Goal: Check status: Check status

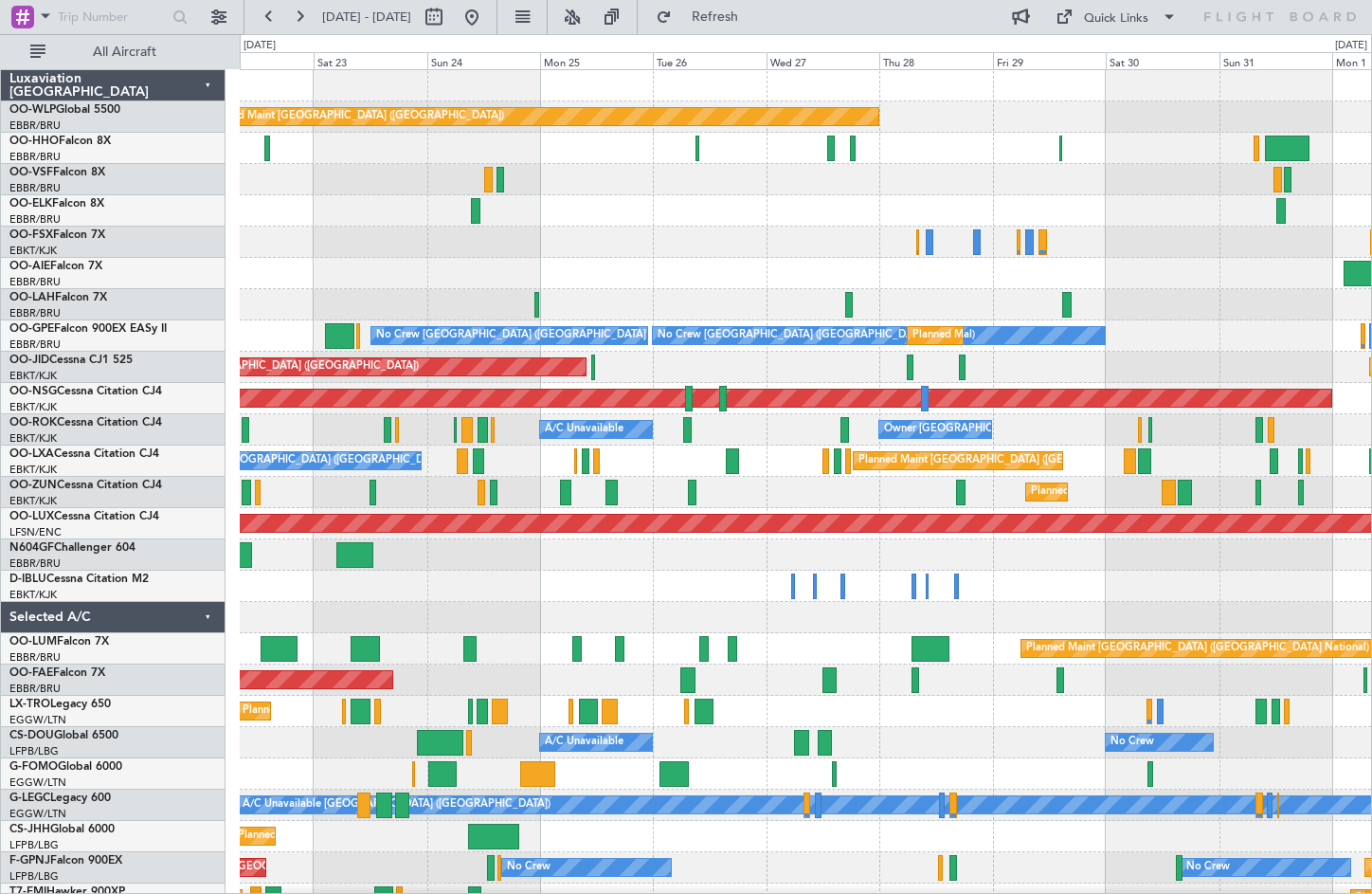
click at [465, 297] on div "Planned Maint [GEOGRAPHIC_DATA] ([GEOGRAPHIC_DATA]) Planned Maint [GEOGRAPHIC_D…" at bounding box center [805, 539] width 1131 height 938
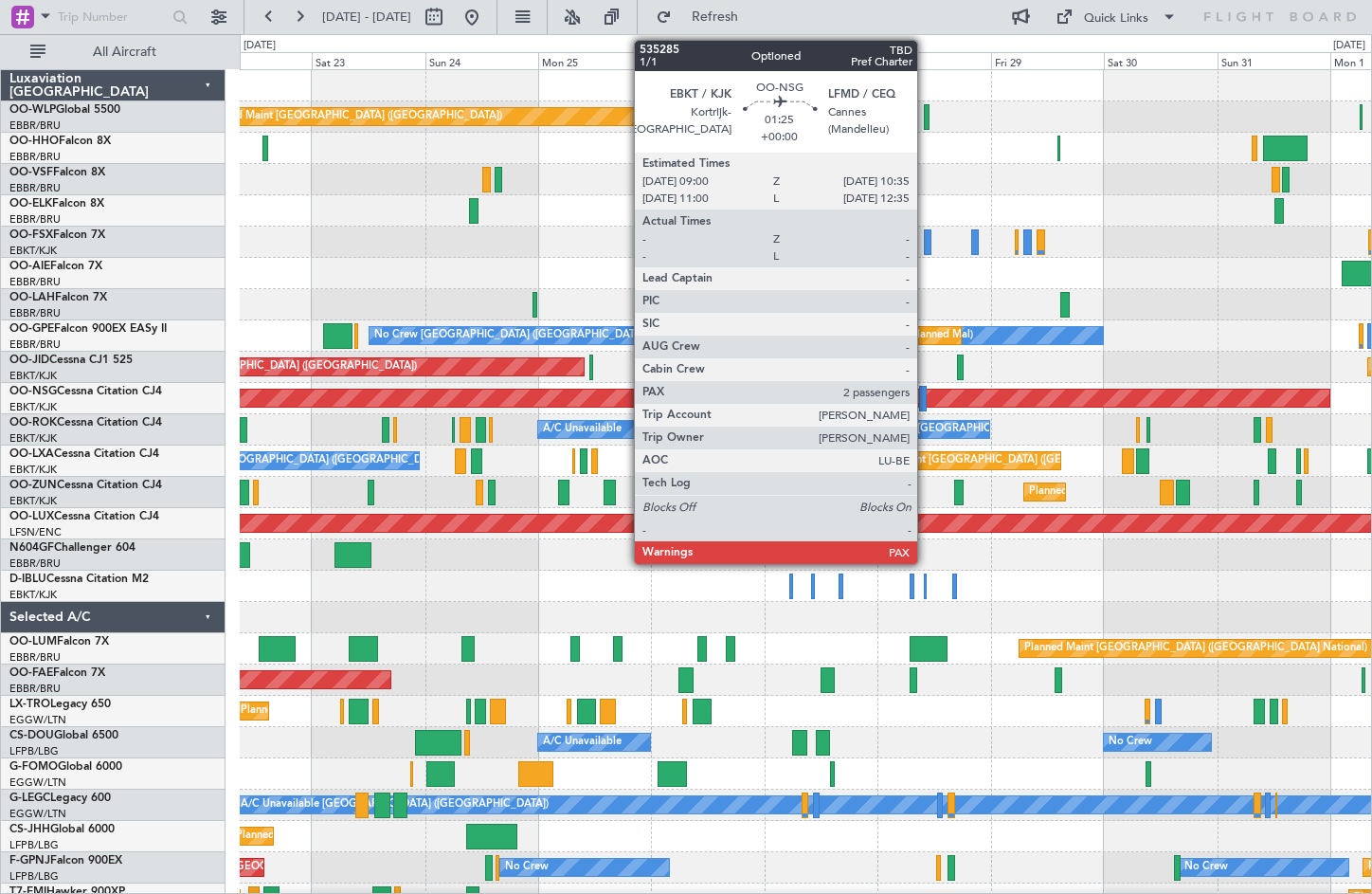
click at [925, 402] on div at bounding box center [922, 398] width 8 height 26
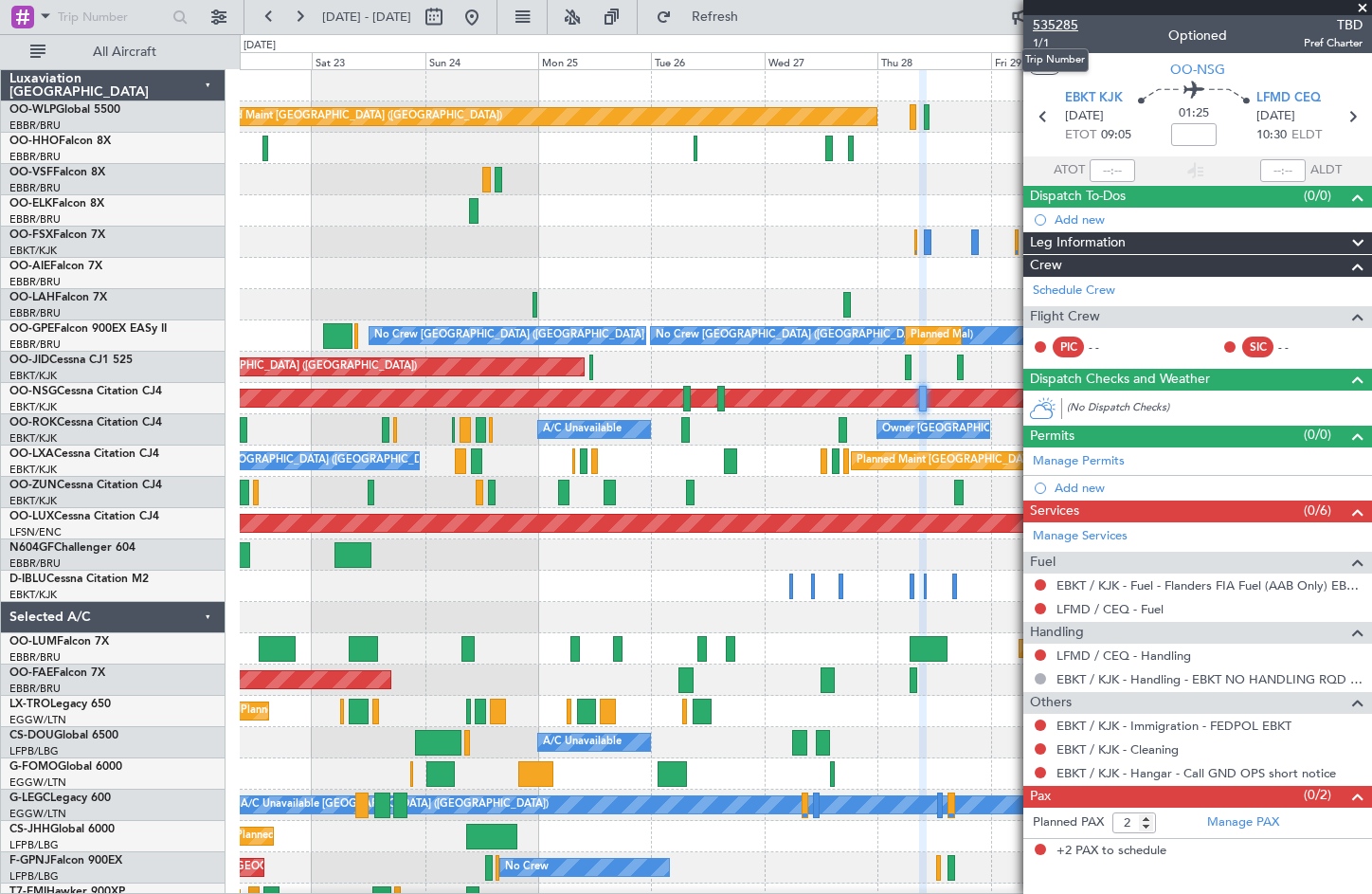
click at [1040, 25] on span "535285" at bounding box center [1055, 25] width 46 height 20
click at [744, 46] on div "0 0 Fri 22 Sat 23 Sun 24 Mon 25 Tue 26 Wed 27 [DATE] Fri 29 Sat 30 Sun 31 [DATE]" at bounding box center [805, 52] width 1130 height 34
click at [755, 24] on span "Refresh" at bounding box center [715, 17] width 80 height 13
click at [741, 22] on span "Refresh" at bounding box center [715, 17] width 80 height 13
click at [1356, 9] on span at bounding box center [1362, 9] width 19 height 17
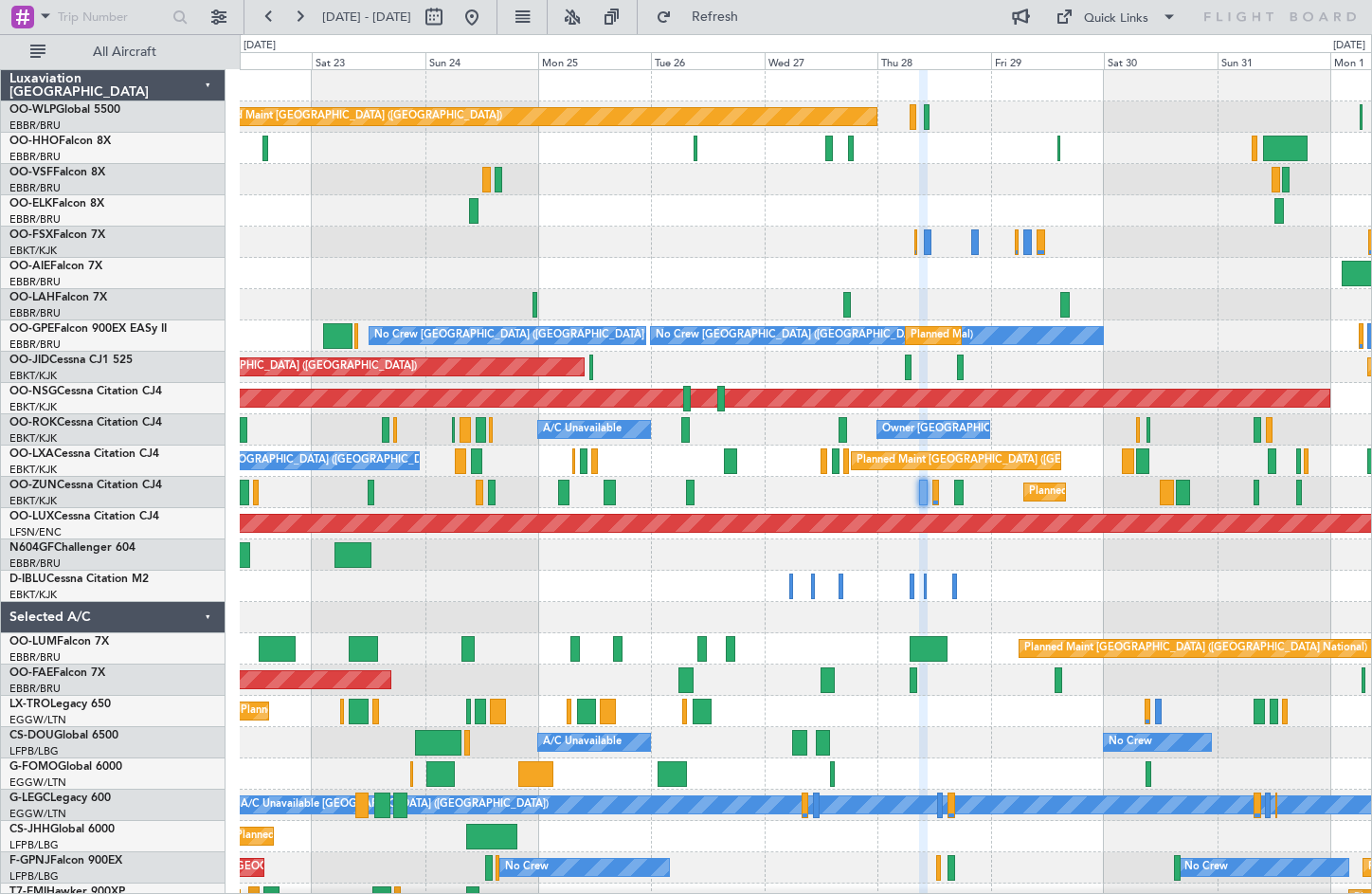
type input "0"
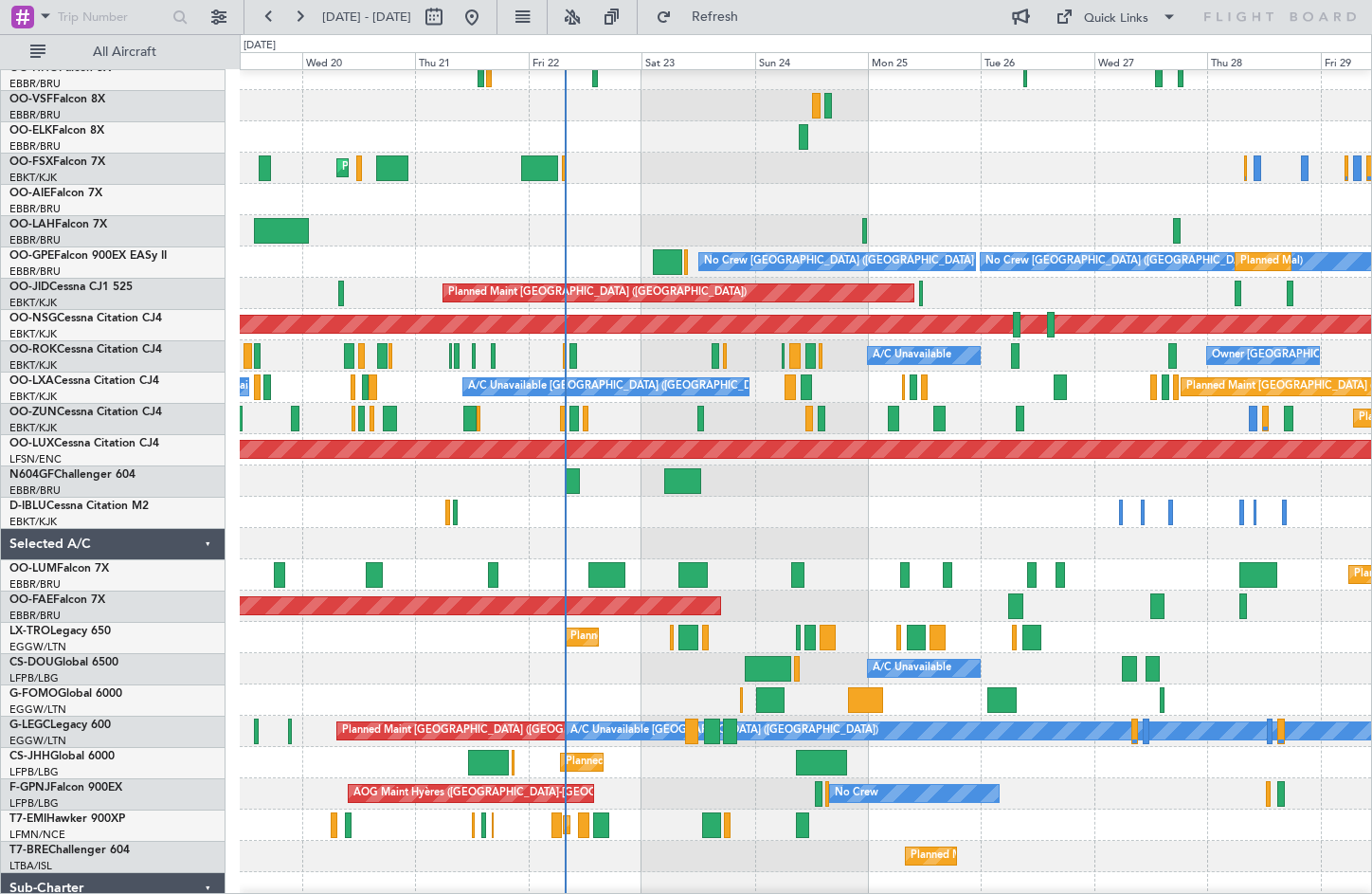
click at [980, 501] on div at bounding box center [805, 512] width 1131 height 31
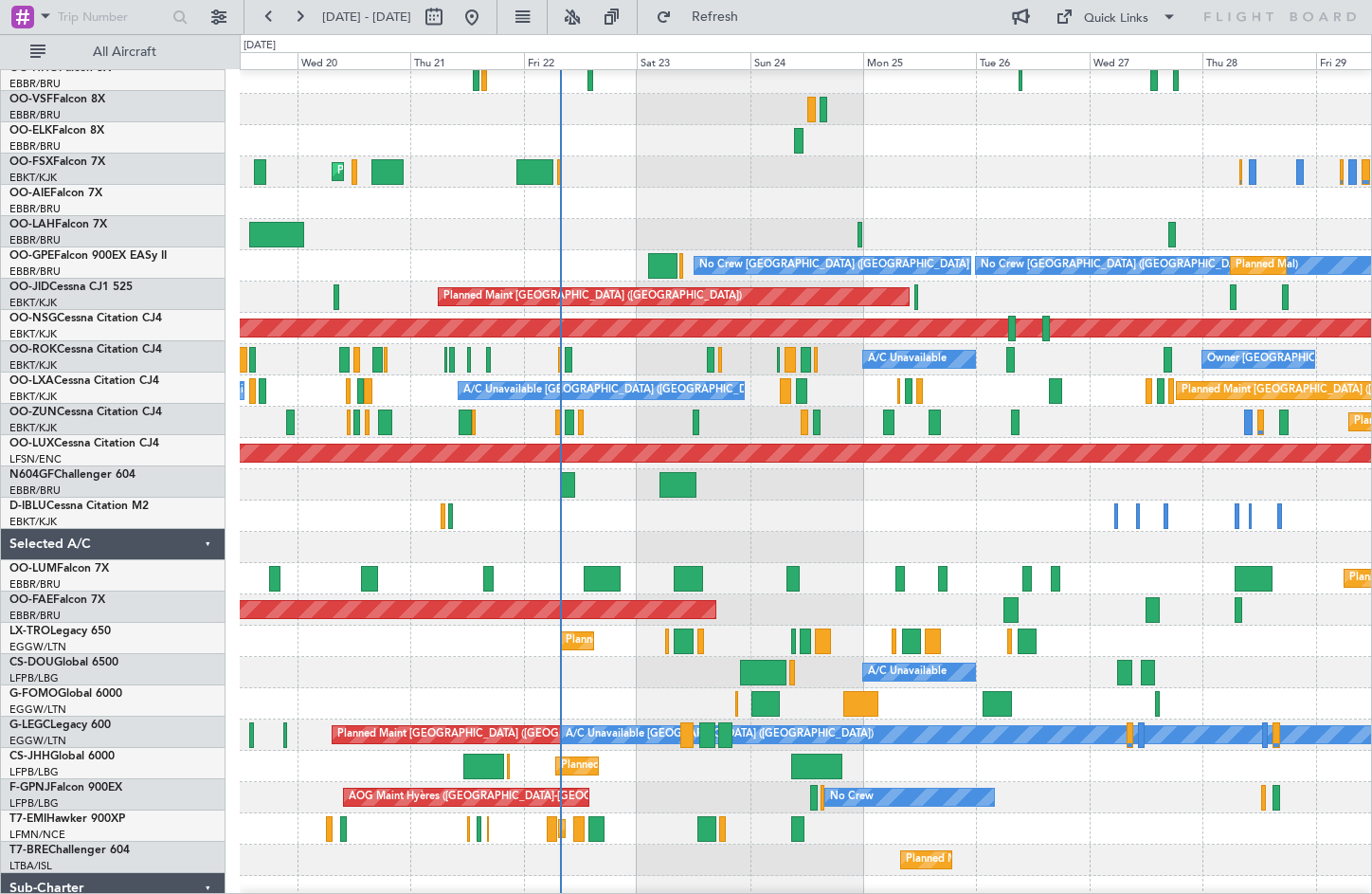
scroll to position [70, 0]
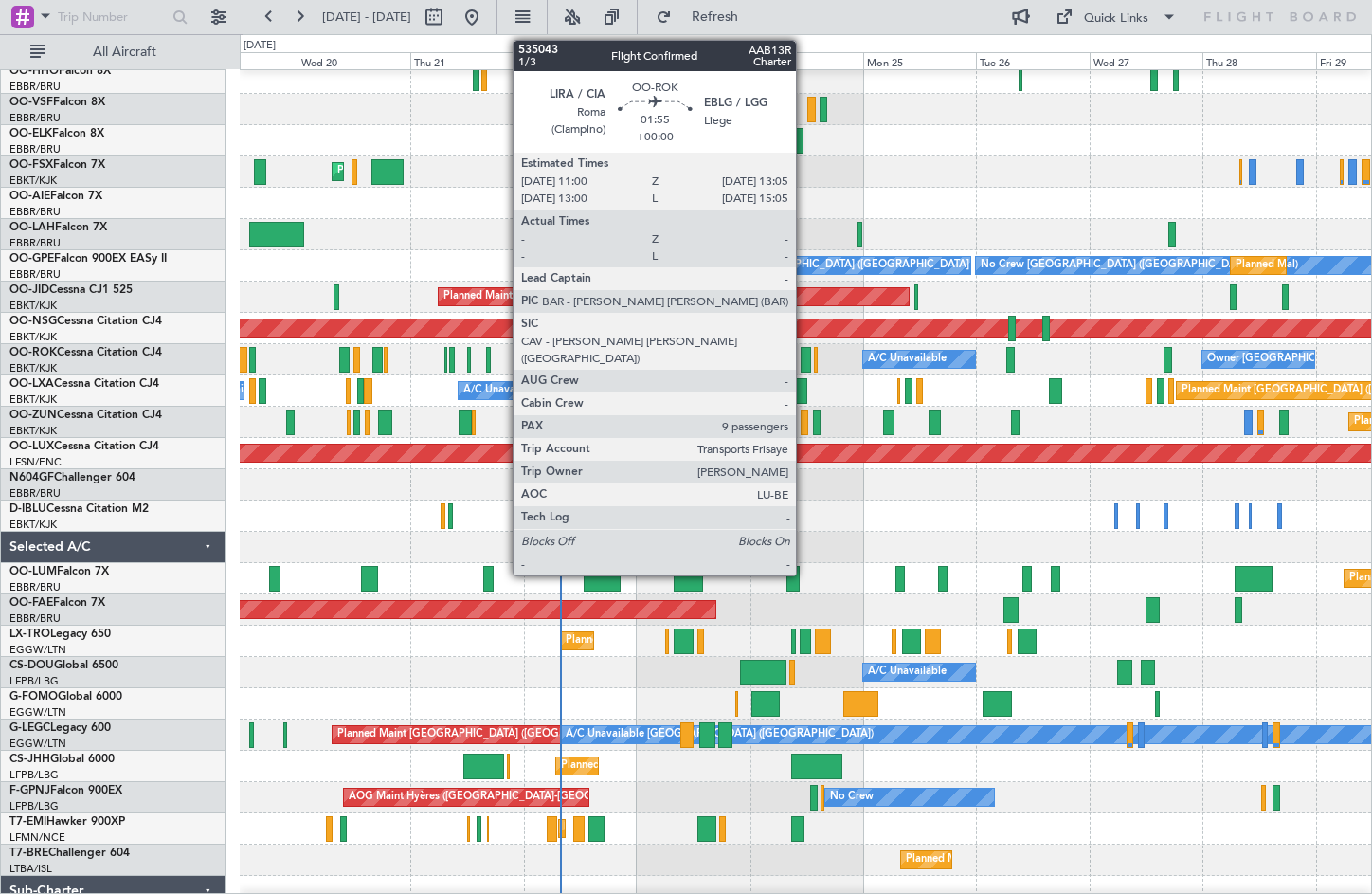
click at [804, 358] on div at bounding box center [805, 360] width 10 height 26
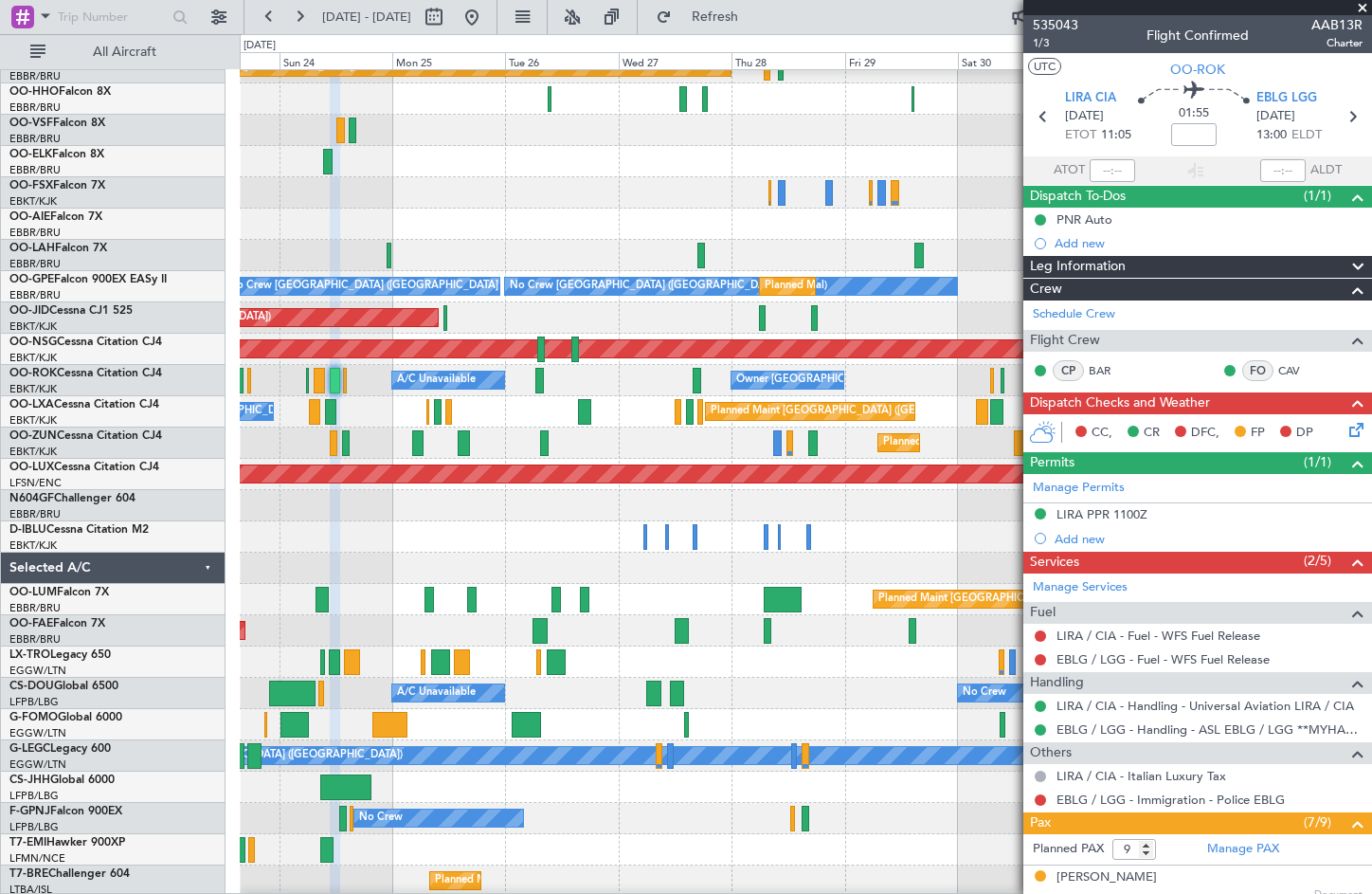
click at [180, 481] on div "Planned Maint [GEOGRAPHIC_DATA] ([GEOGRAPHIC_DATA]) Planned Maint [GEOGRAPHIC_D…" at bounding box center [686, 464] width 1372 height 860
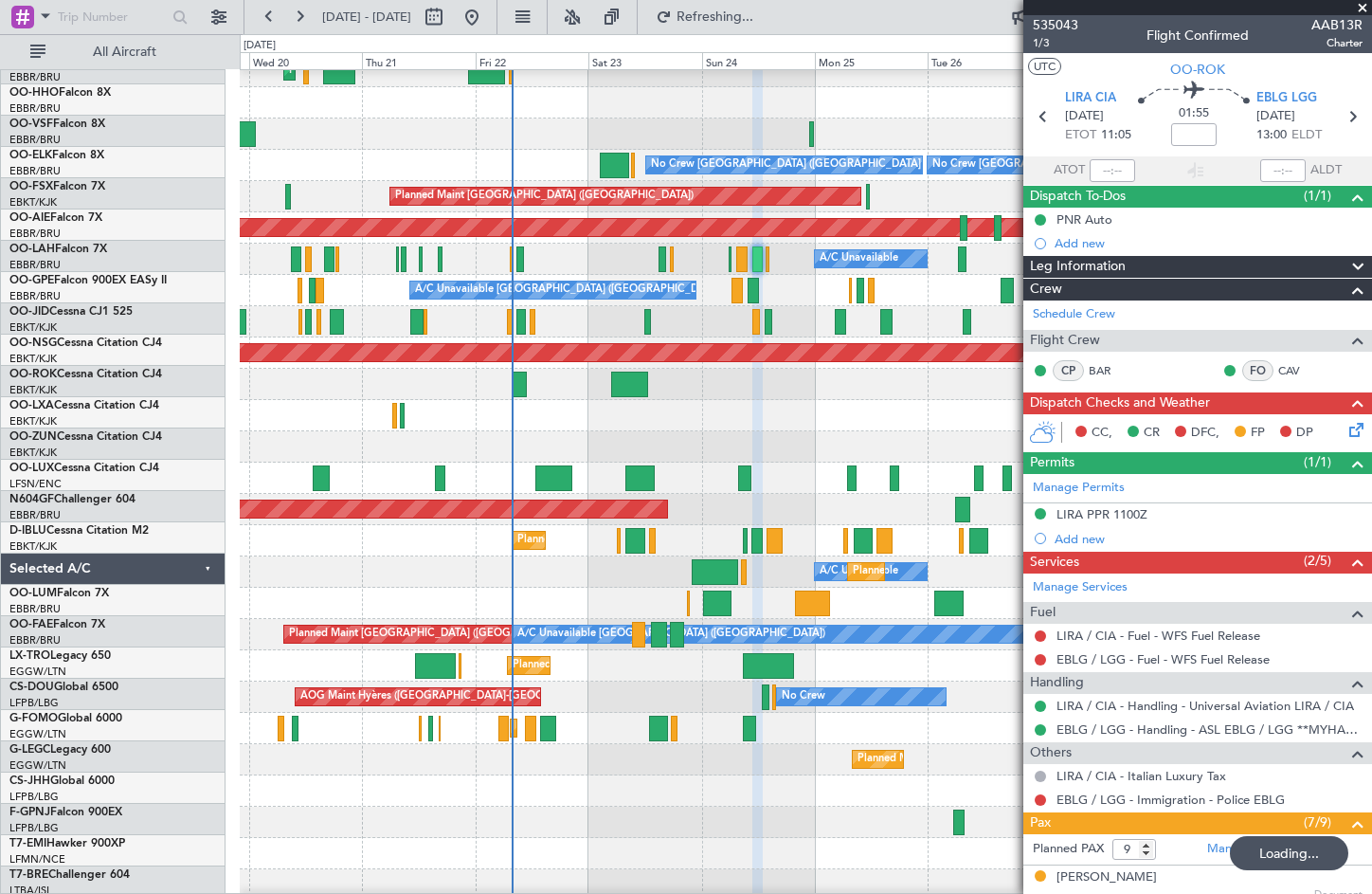
scroll to position [171, 0]
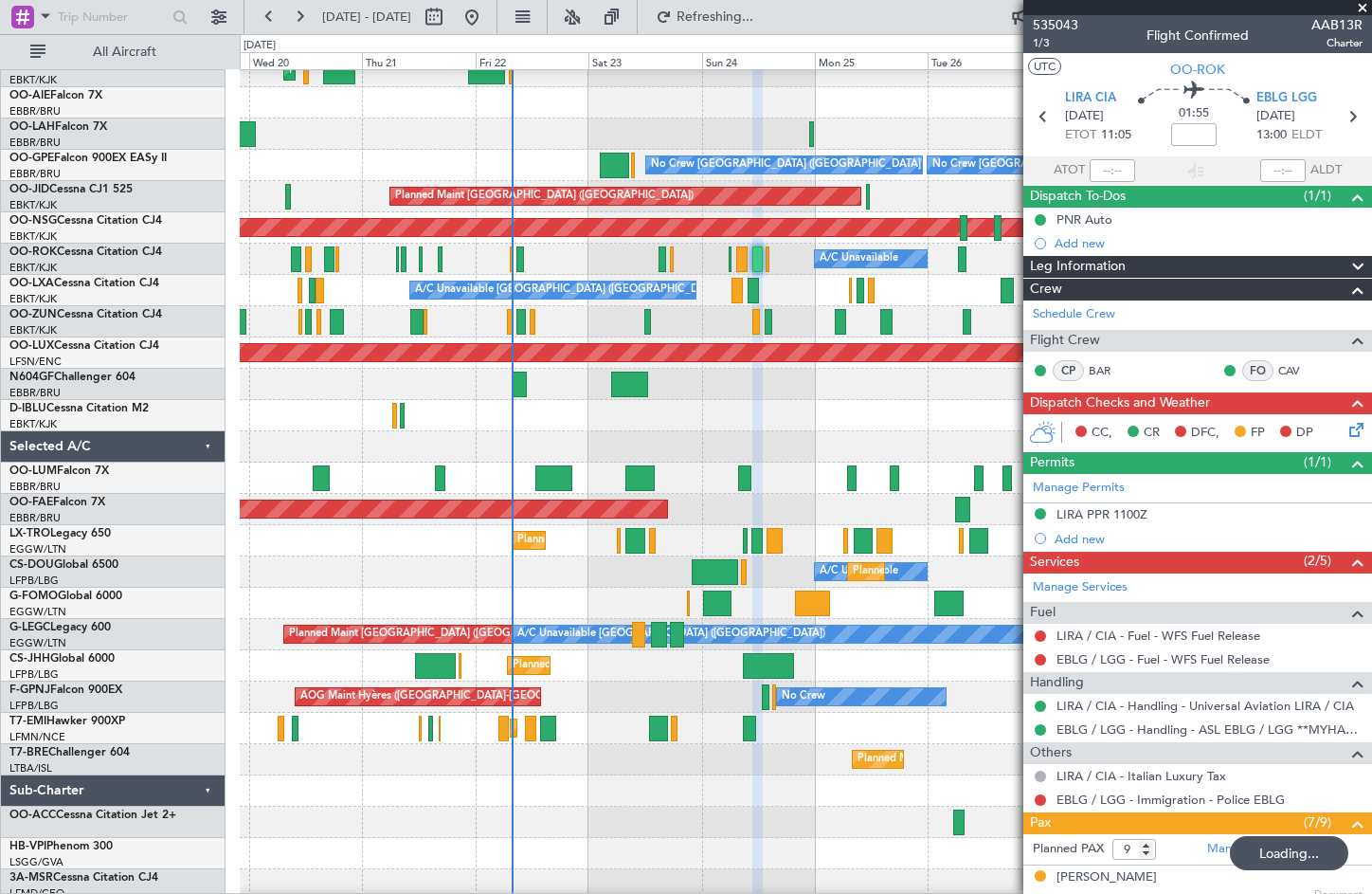
click at [1316, 368] on fb-app "[DATE] - [DATE] Refreshing... Quick Links All Aircraft Planned Maint [GEOGRAPHI…" at bounding box center [686, 454] width 1372 height 880
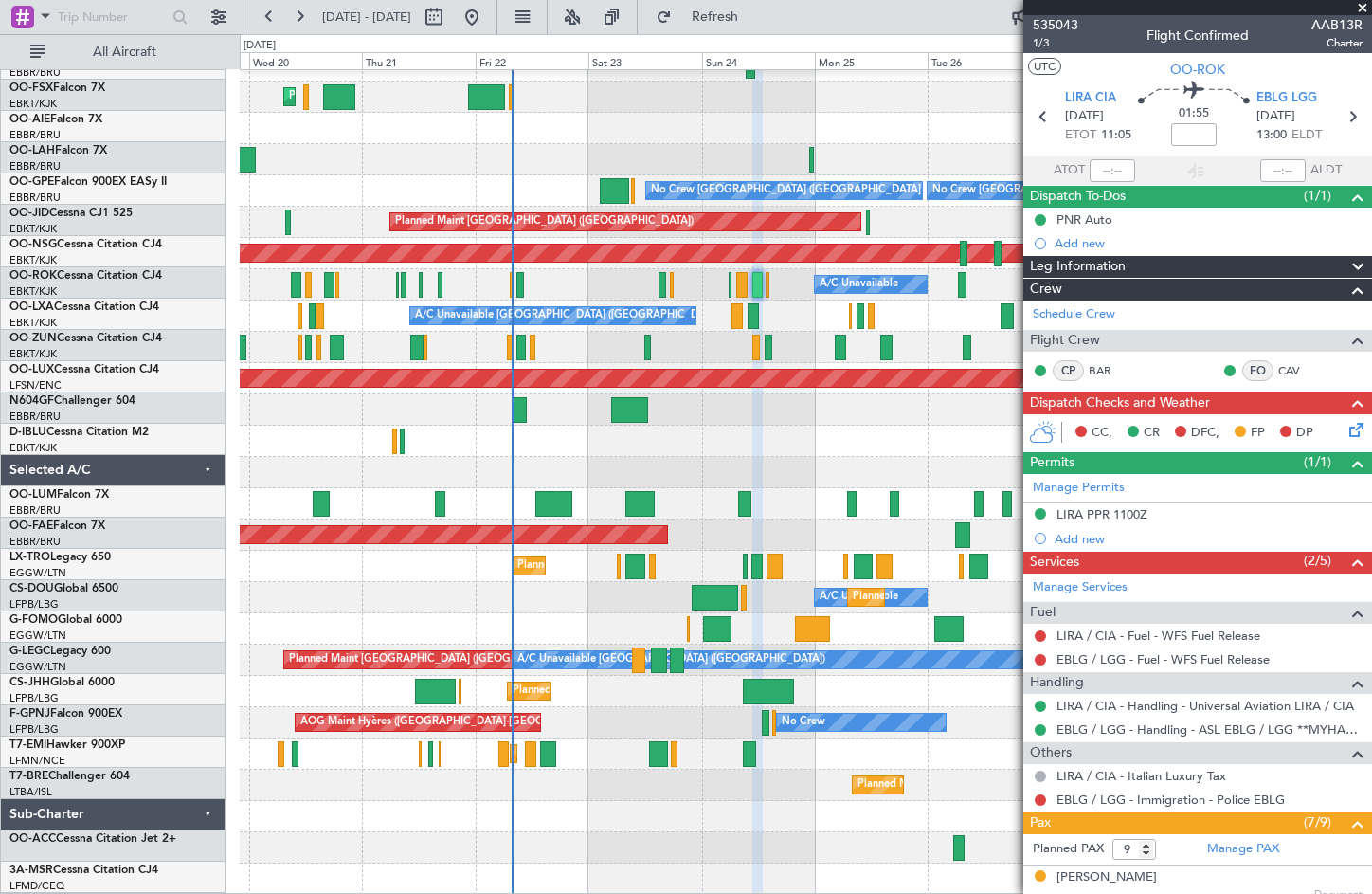
scroll to position [145, 0]
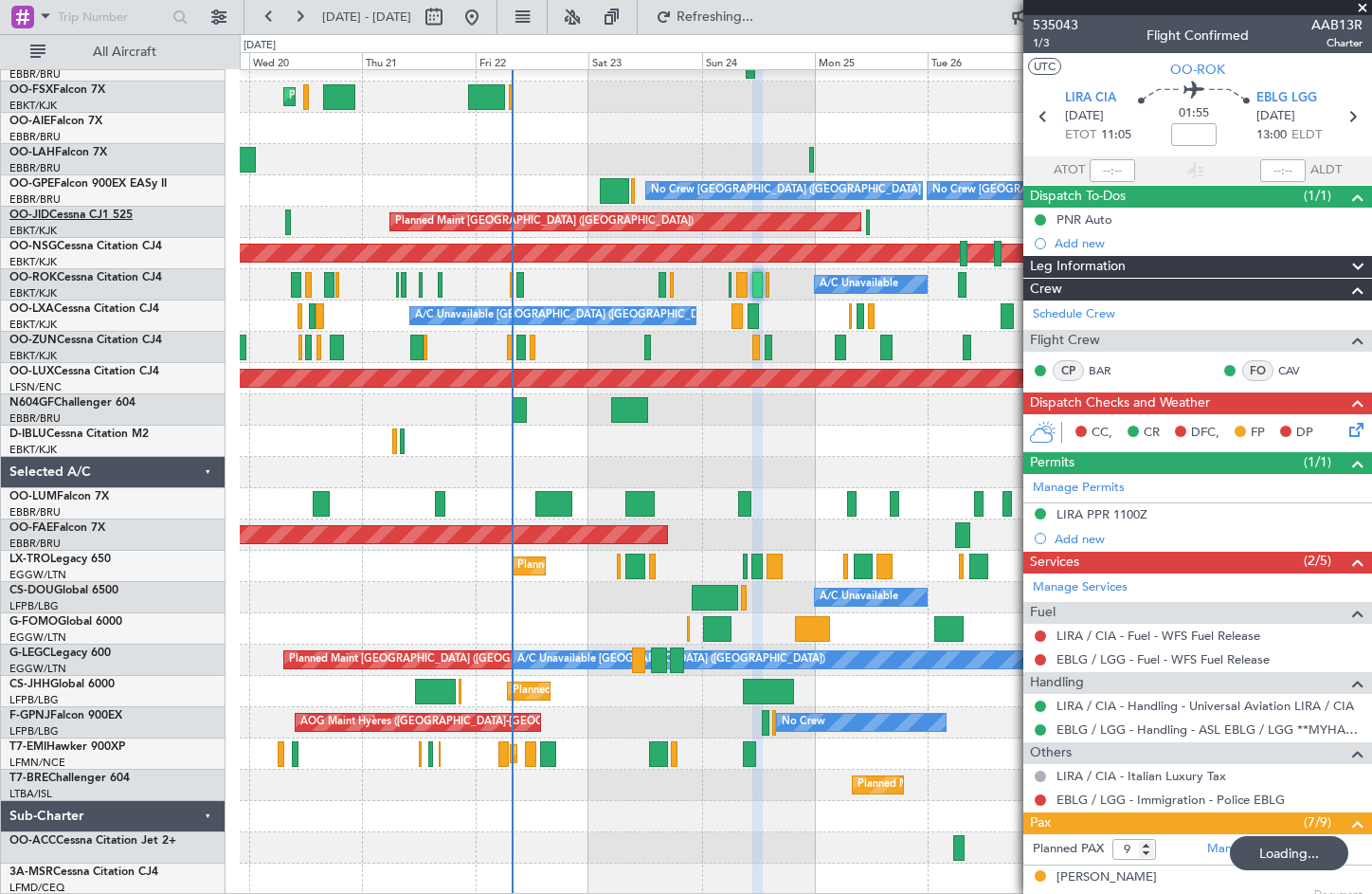
click at [33, 212] on span "OO-JID" at bounding box center [29, 215] width 40 height 11
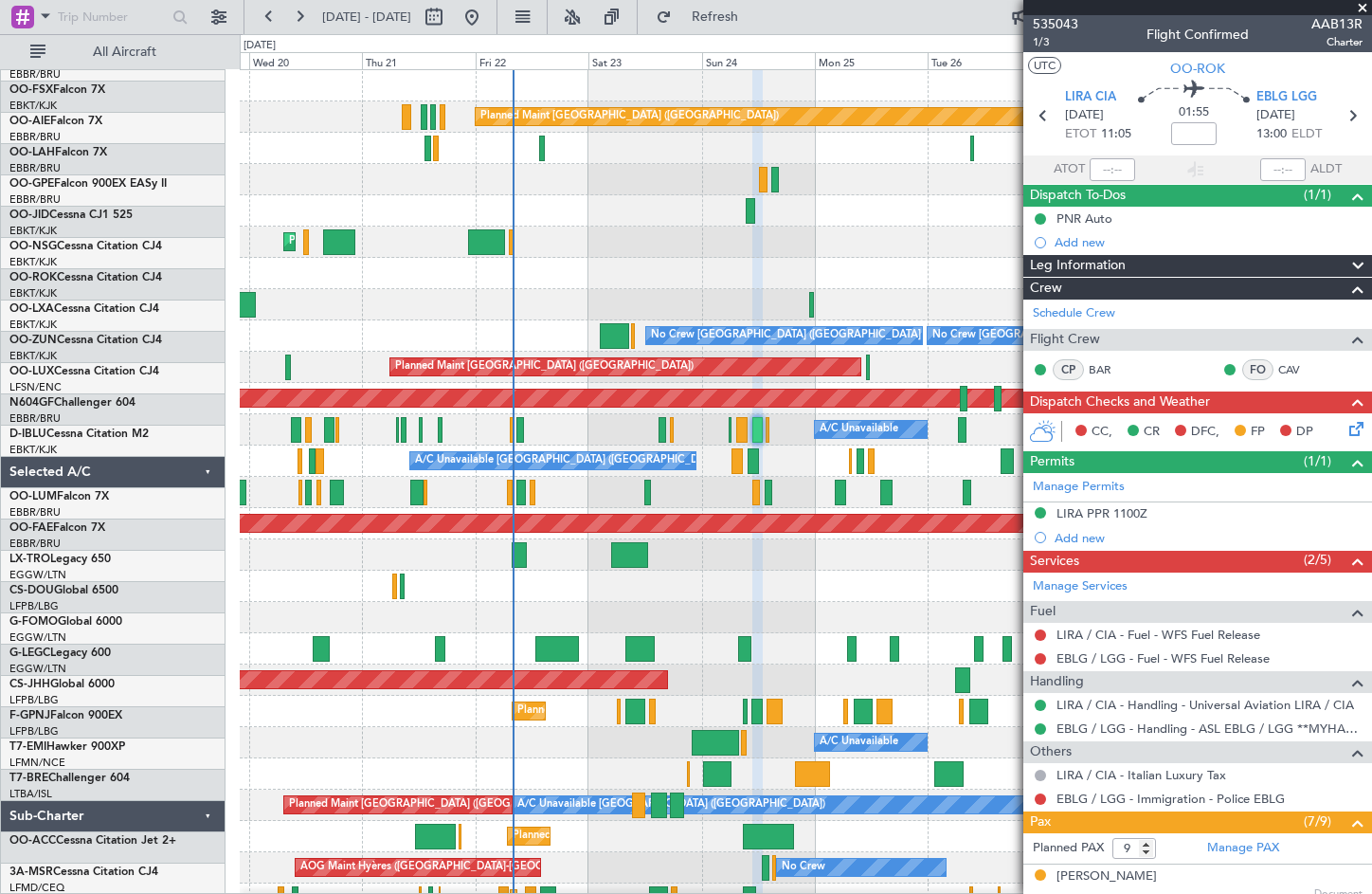
scroll to position [0, 0]
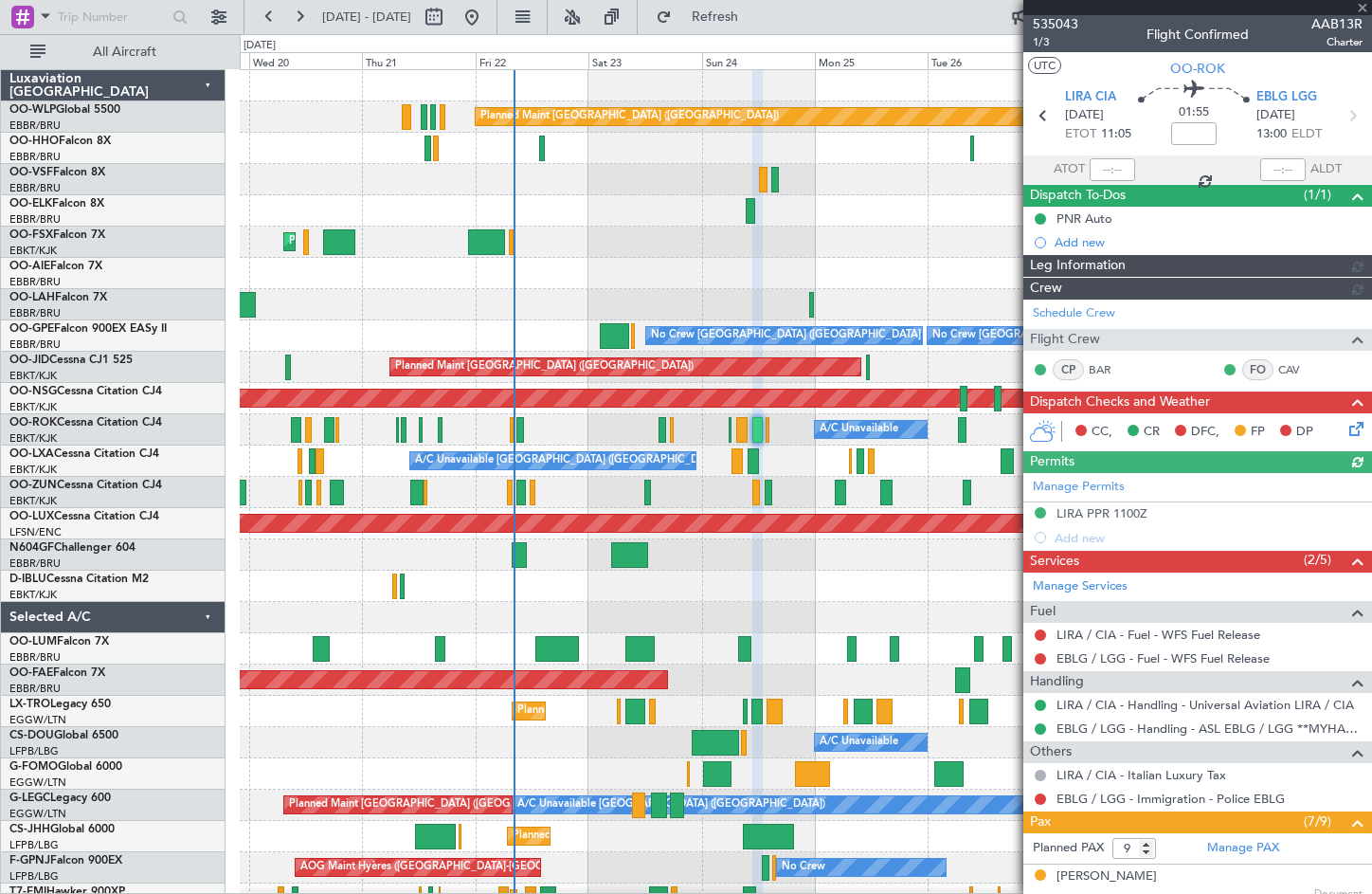
click at [1357, 9] on div at bounding box center [1197, 8] width 349 height 15
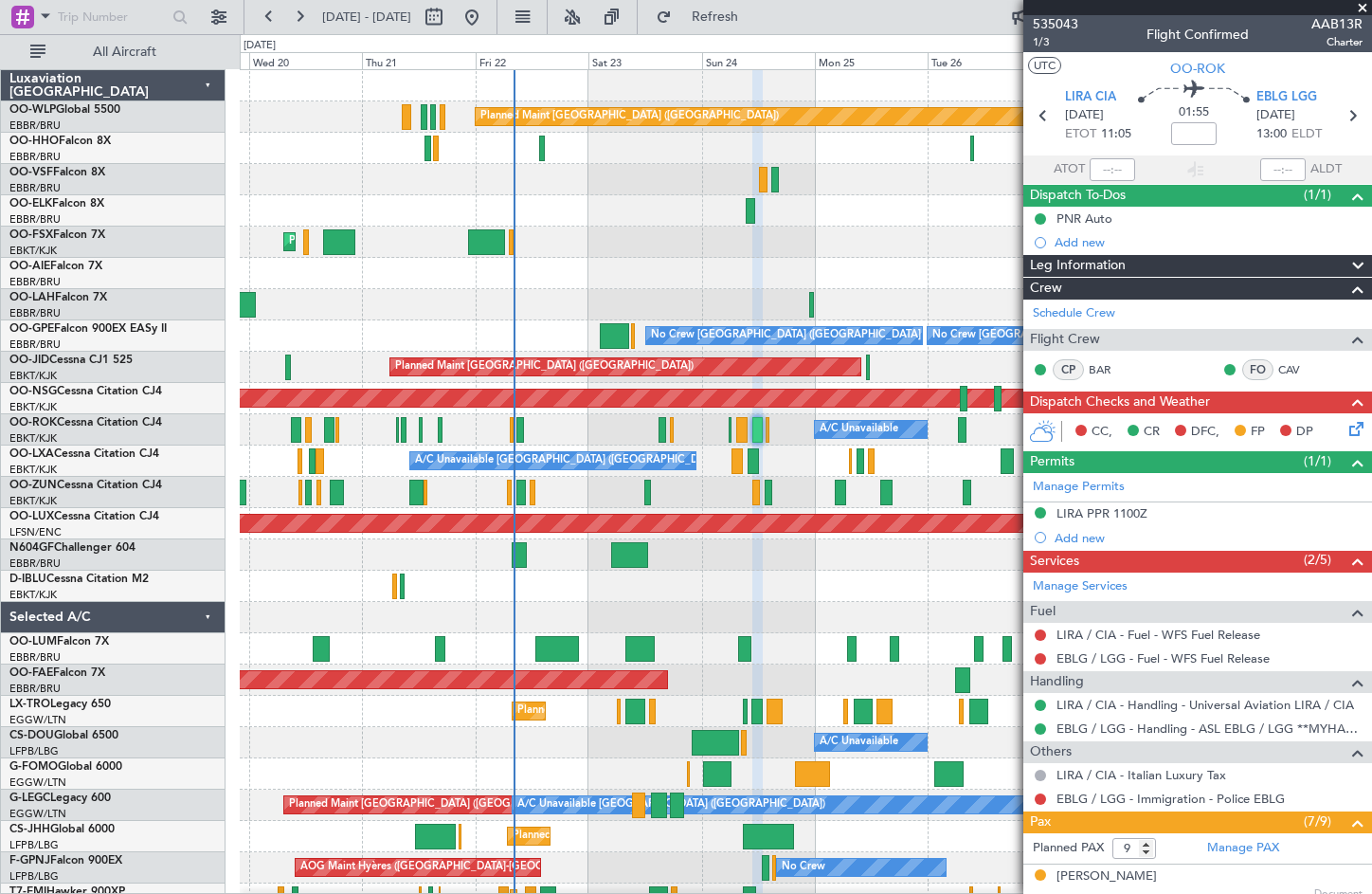
click at [1363, 6] on span at bounding box center [1362, 9] width 19 height 17
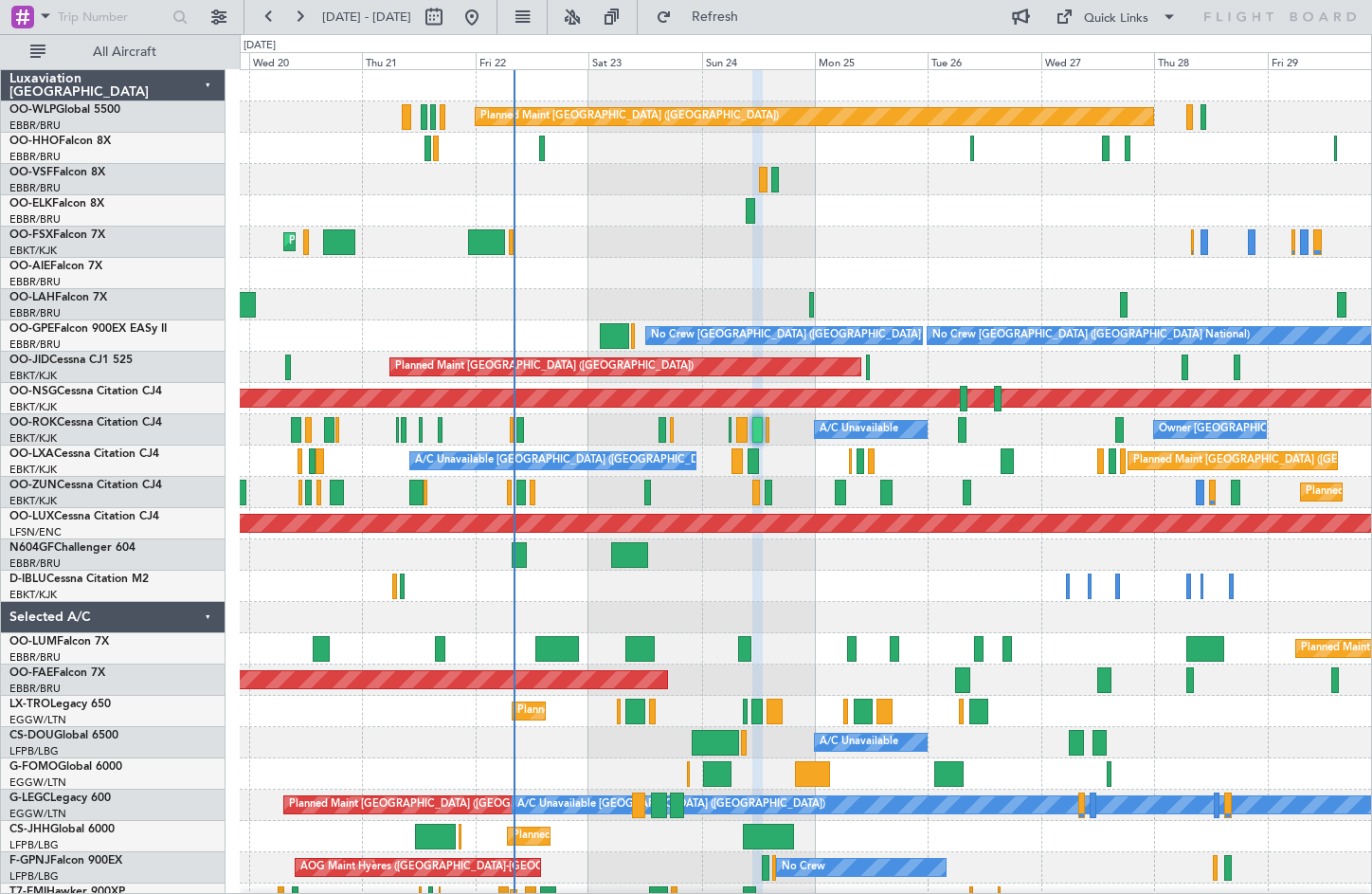
type input "0"
click at [449, 15] on button at bounding box center [434, 17] width 30 height 30
select select "8"
select select "2025"
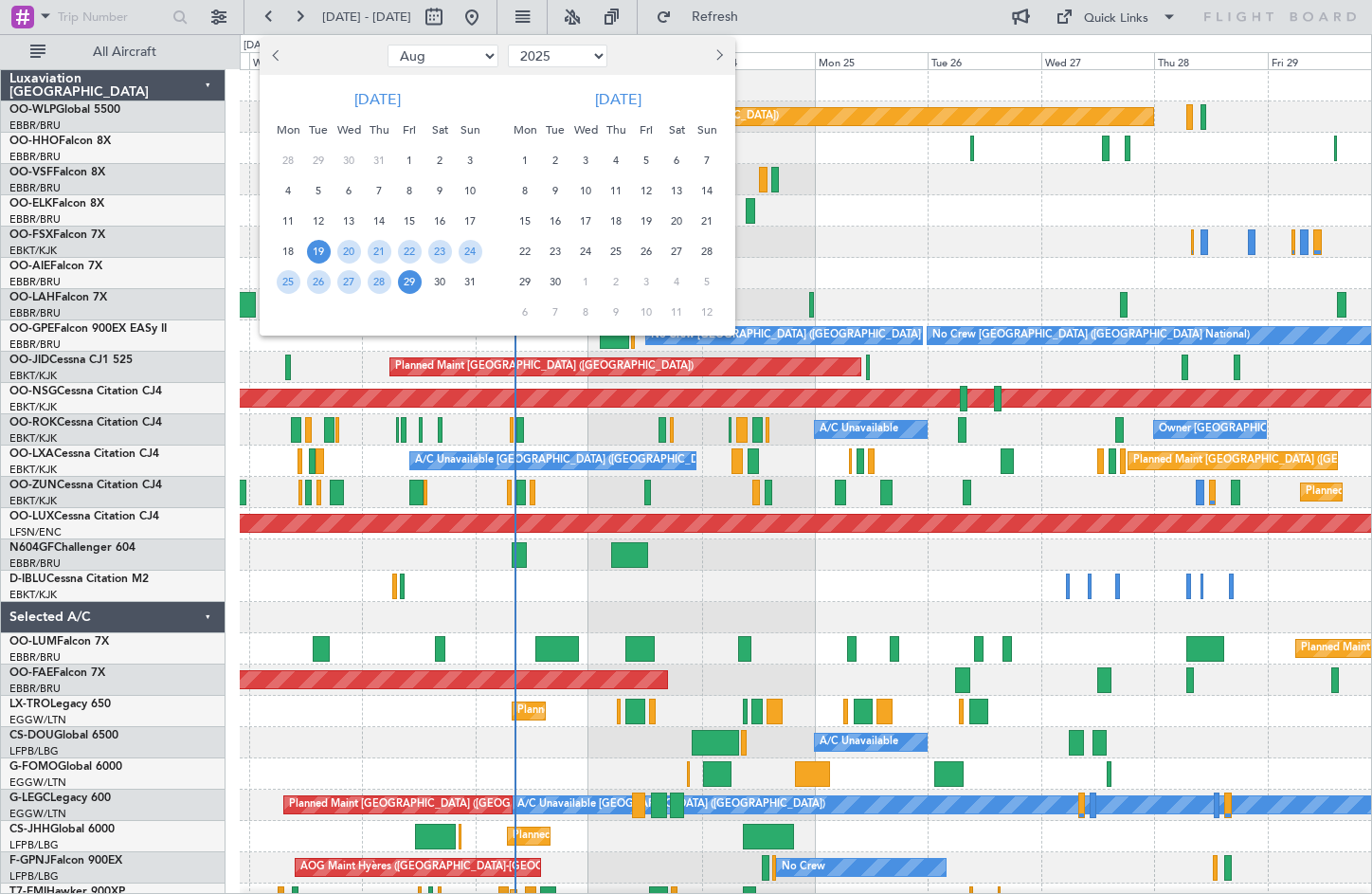
click at [270, 60] on button "Previous month" at bounding box center [278, 56] width 21 height 30
select select "7"
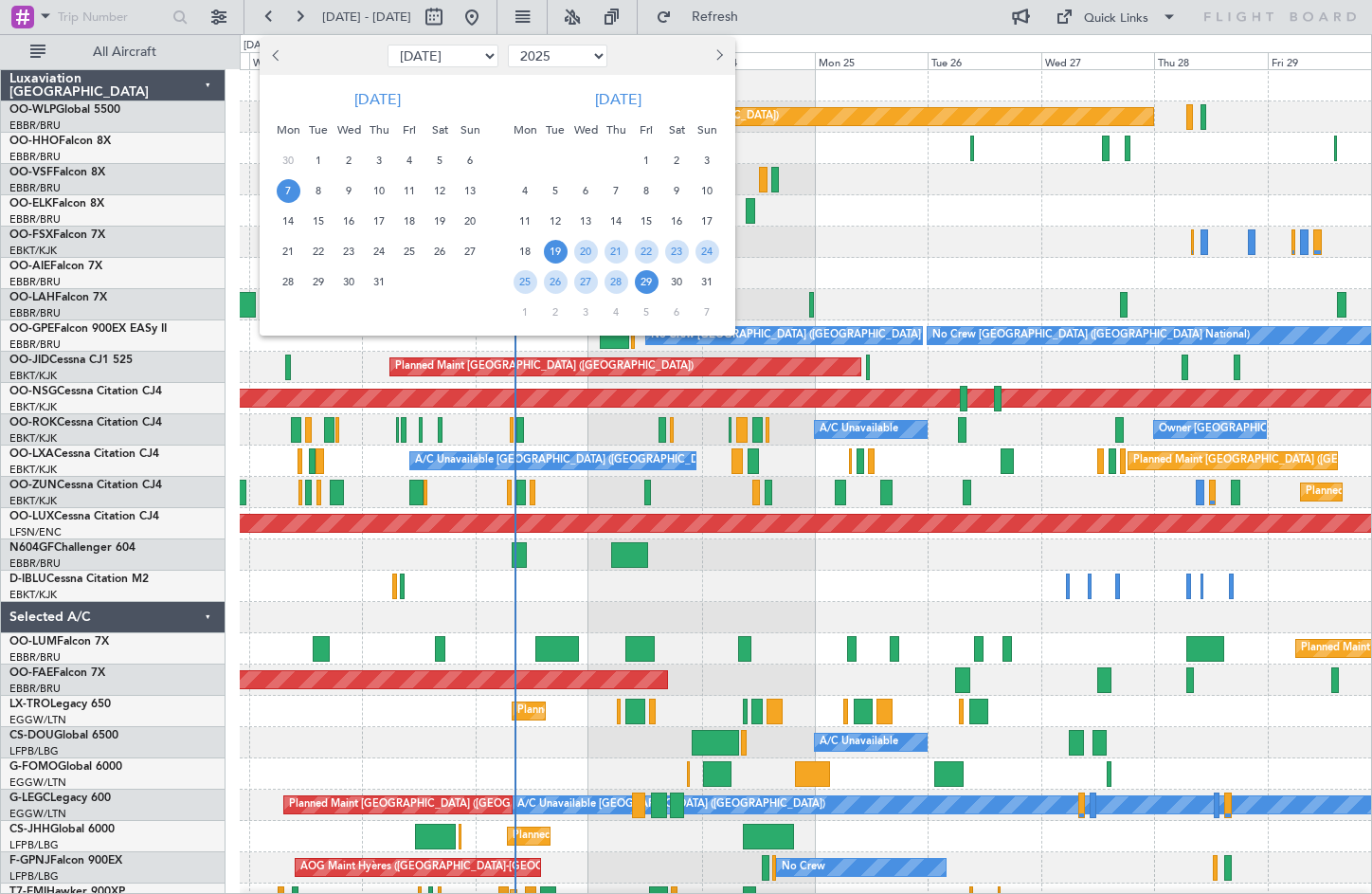
click at [287, 195] on span "7" at bounding box center [288, 190] width 24 height 24
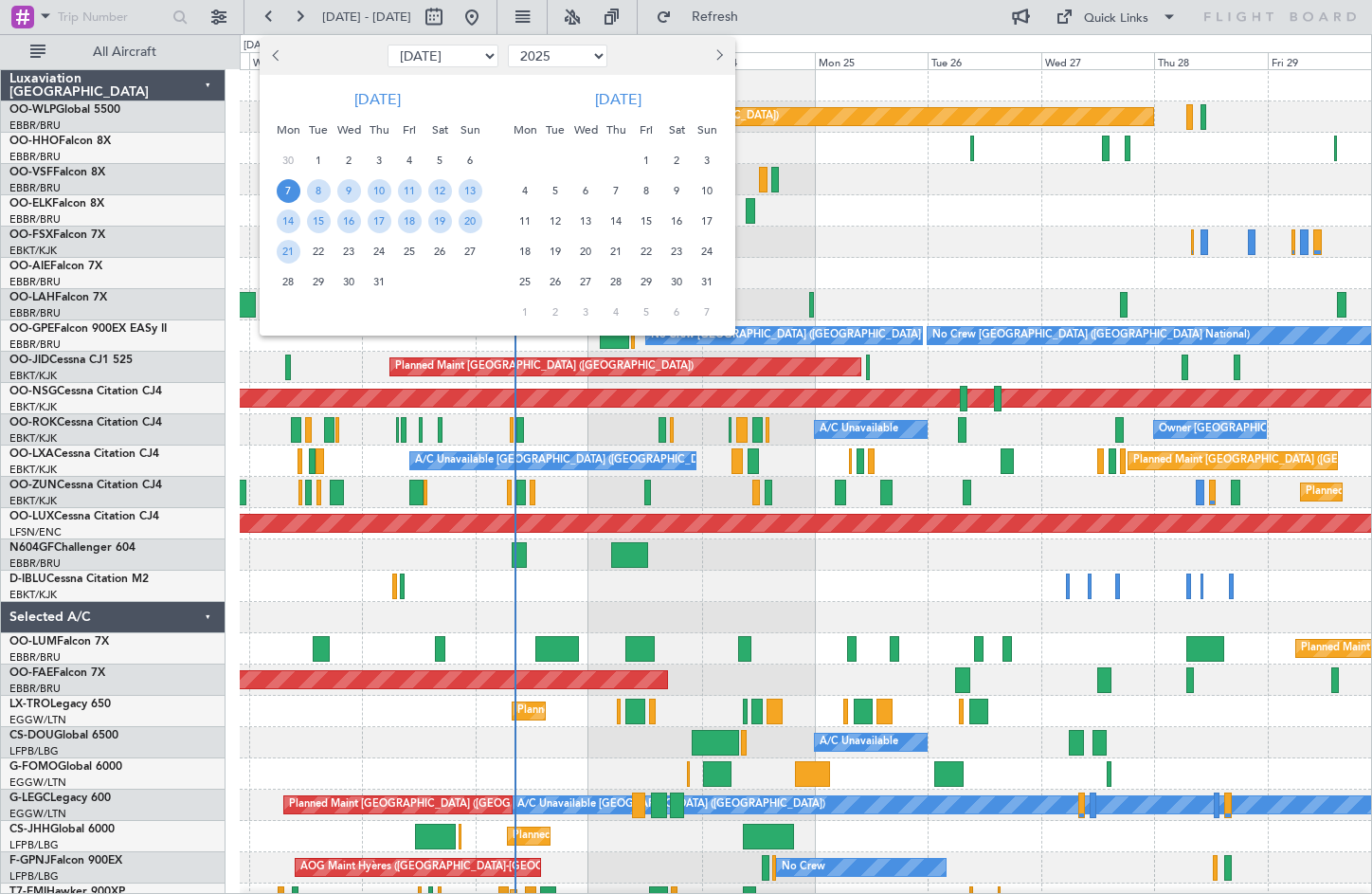
click at [276, 257] on div "21" at bounding box center [288, 251] width 30 height 30
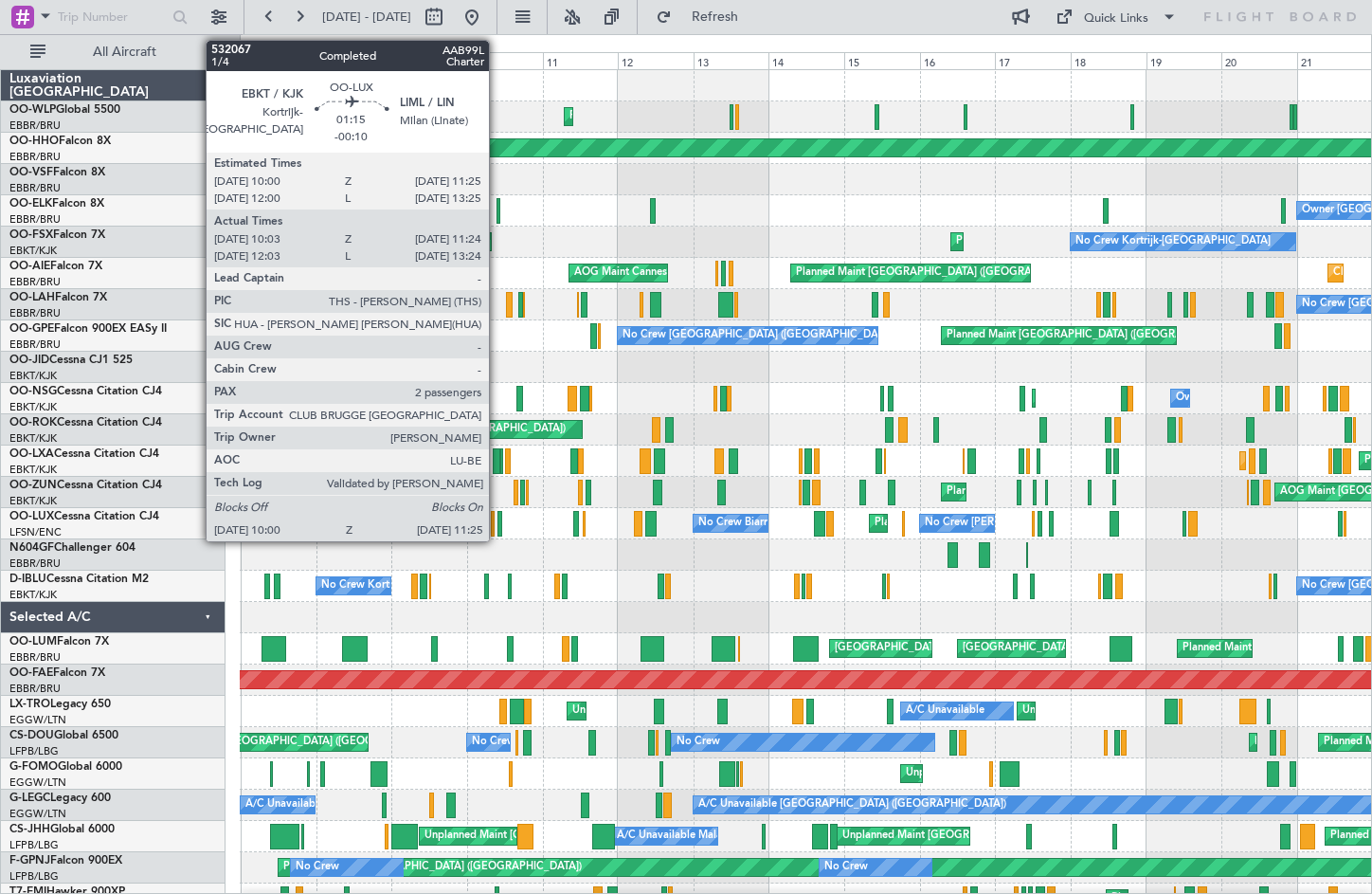
click at [497, 527] on div at bounding box center [499, 523] width 5 height 26
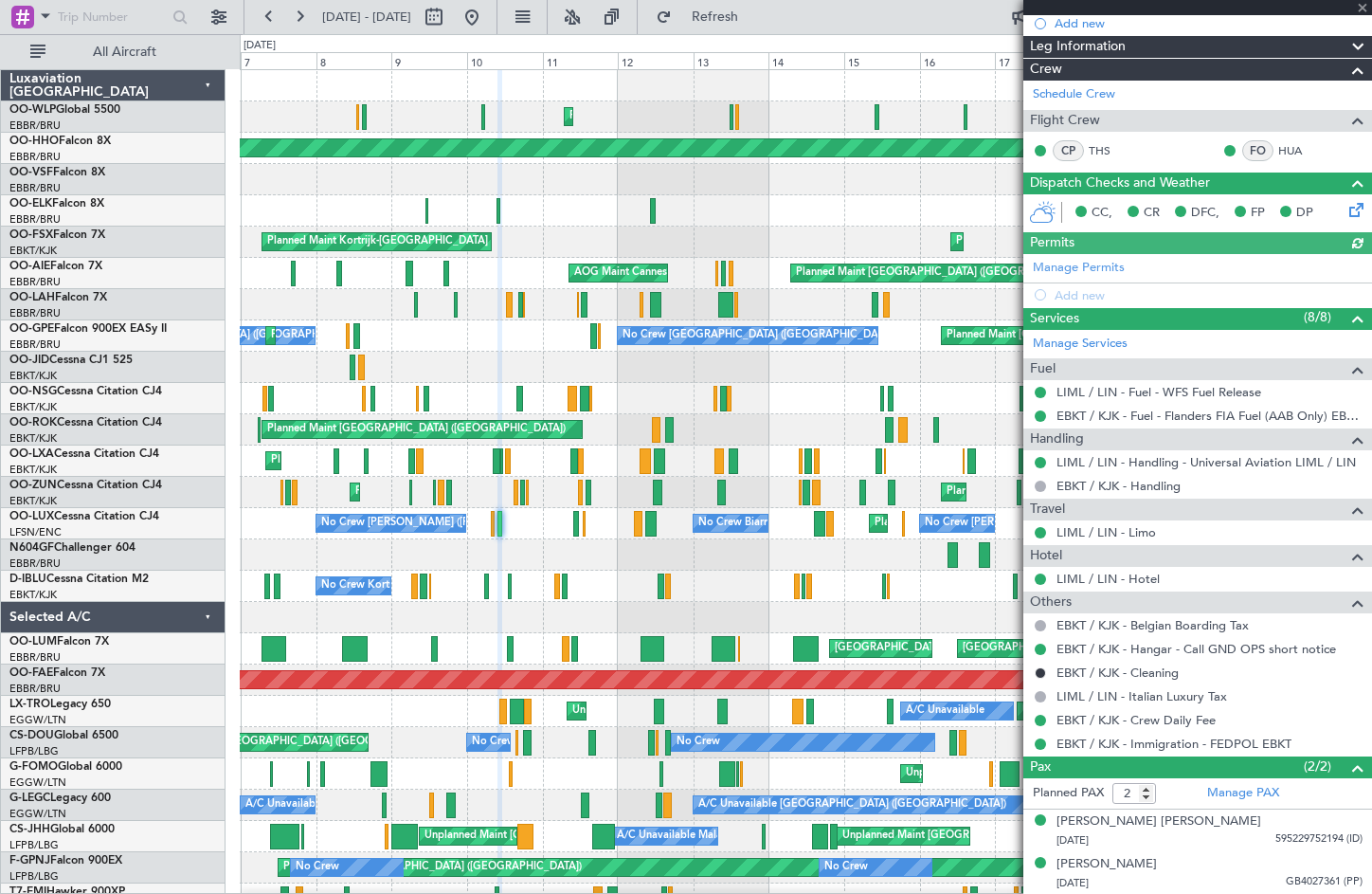
scroll to position [216, 0]
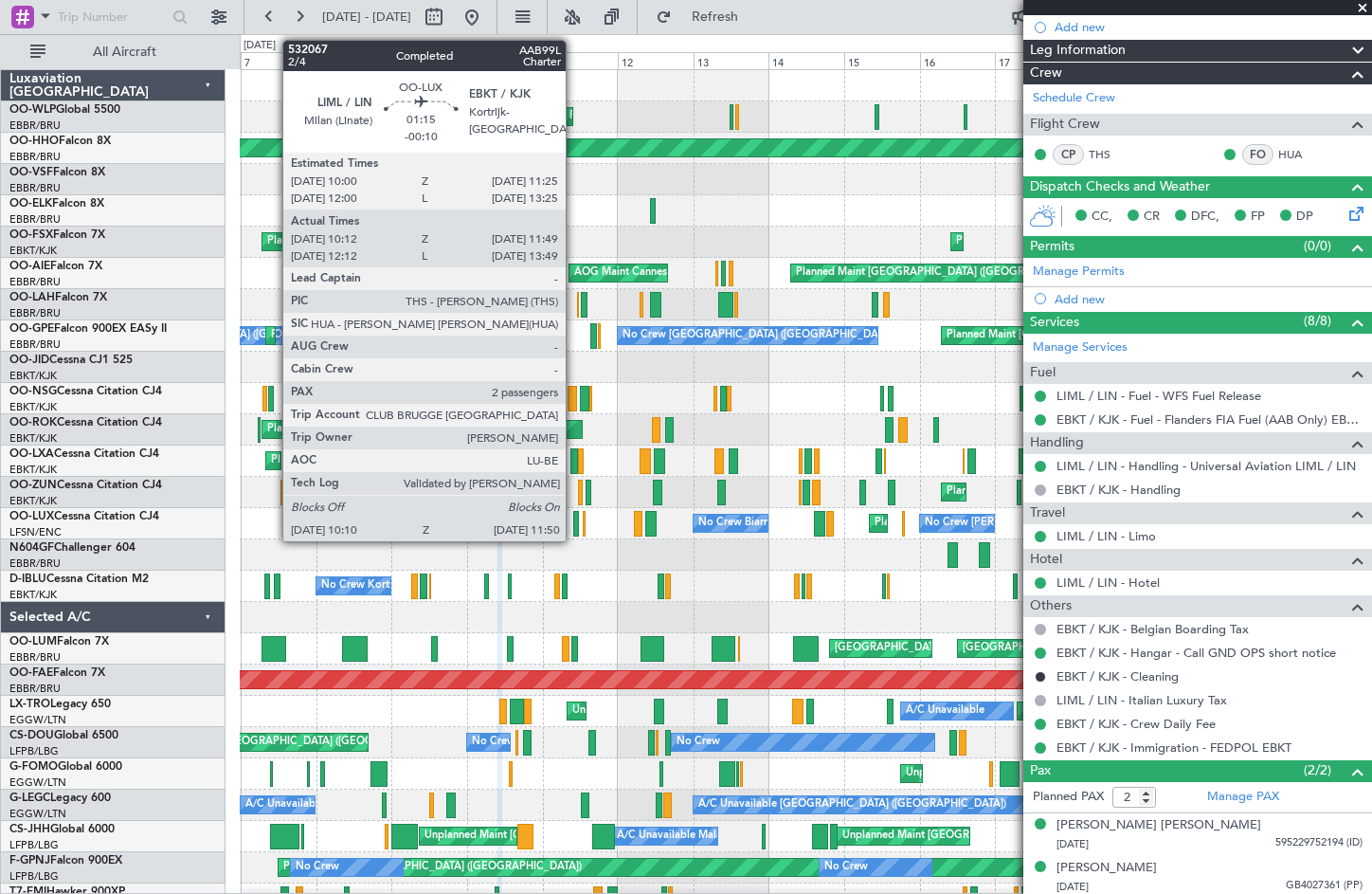
click at [574, 522] on div at bounding box center [576, 523] width 6 height 26
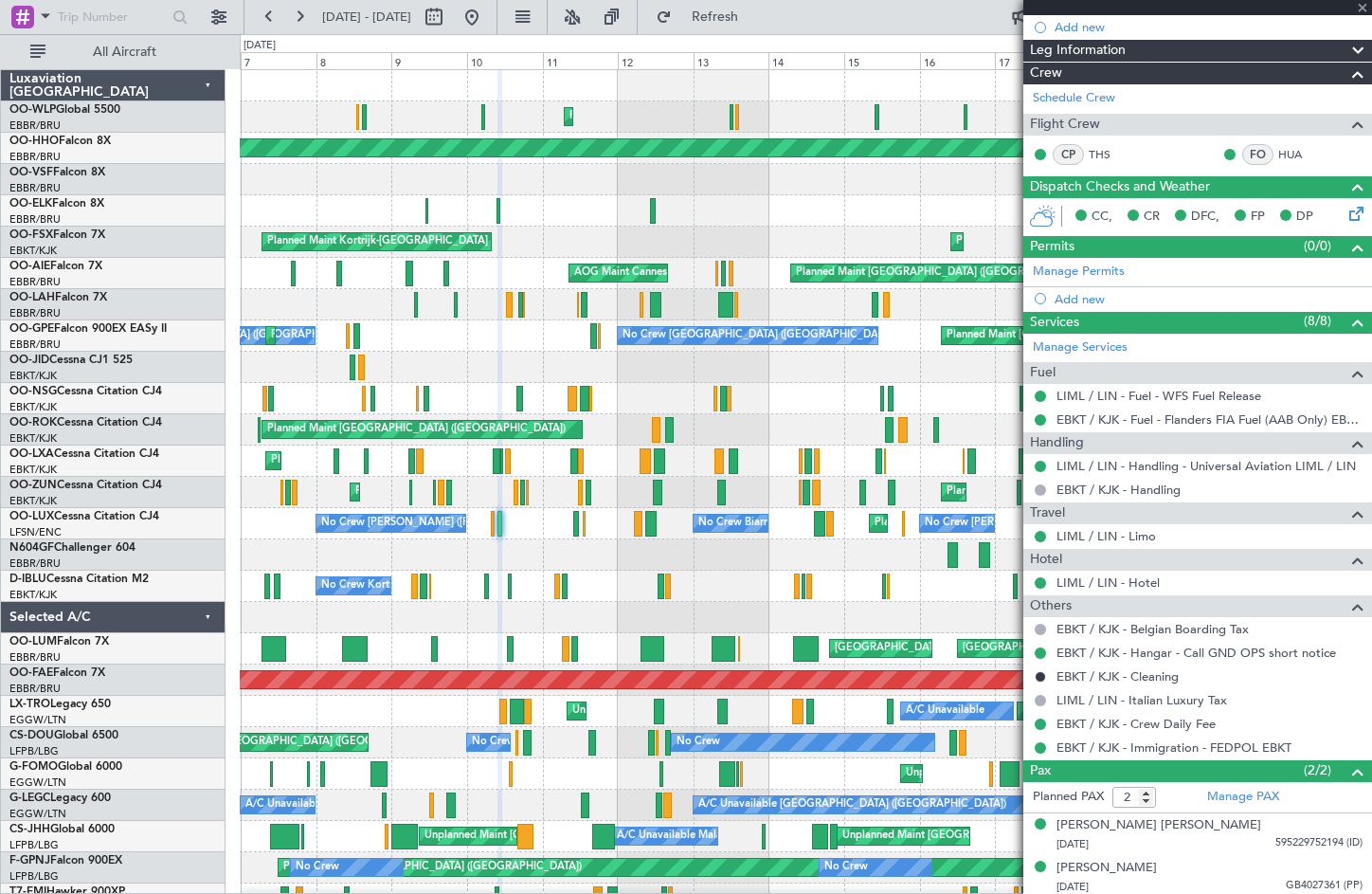
type input "10:17"
type input "11:44"
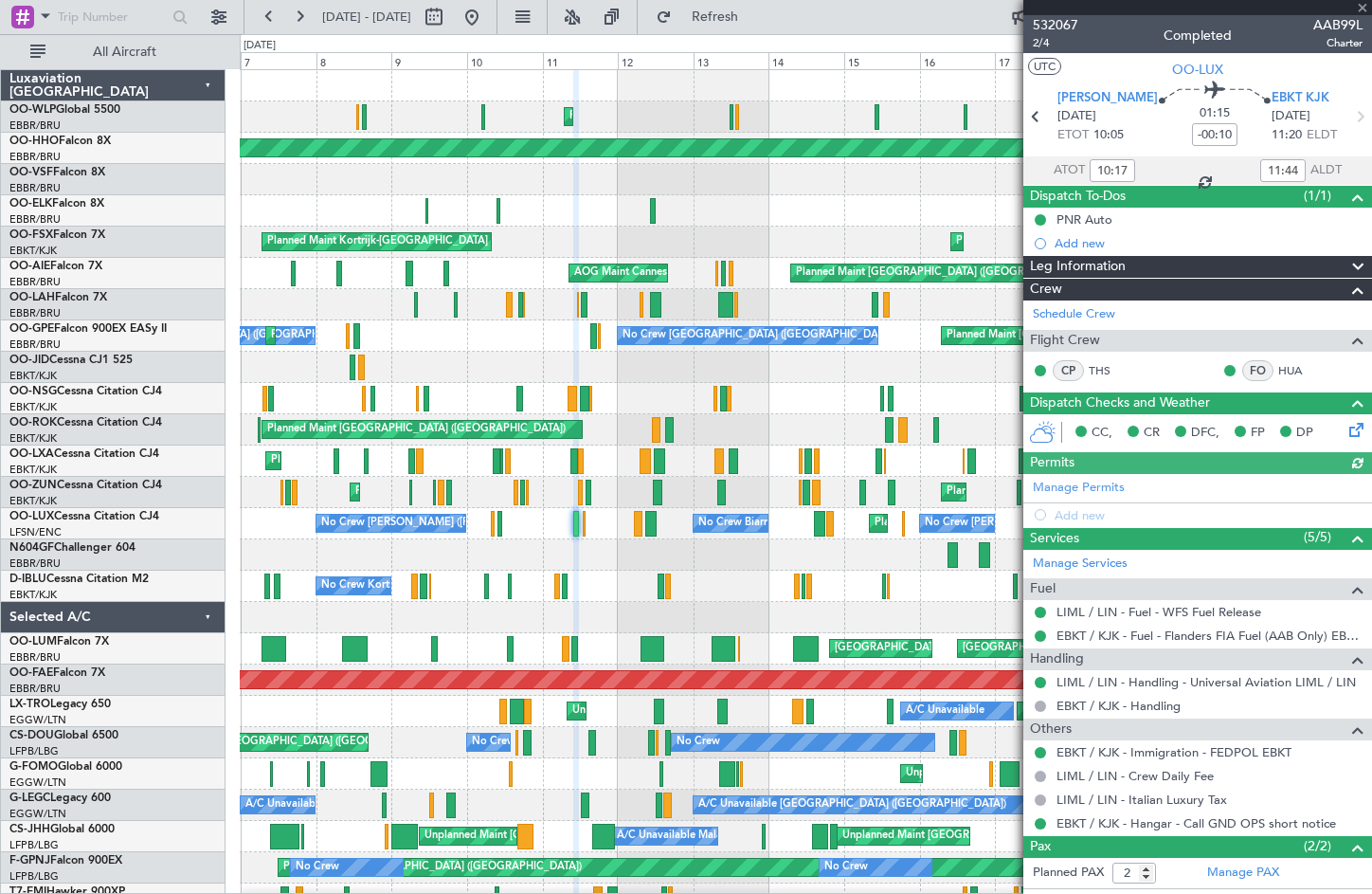
scroll to position [80, 0]
